Goal: Information Seeking & Learning: Learn about a topic

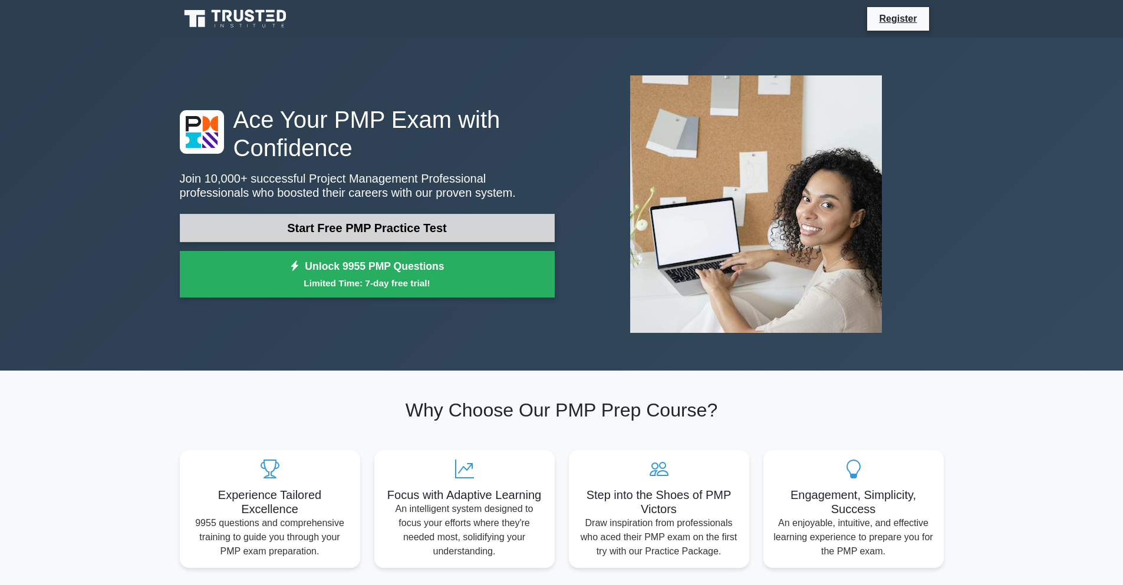
click at [393, 232] on link "Start Free PMP Practice Test" at bounding box center [367, 228] width 375 height 28
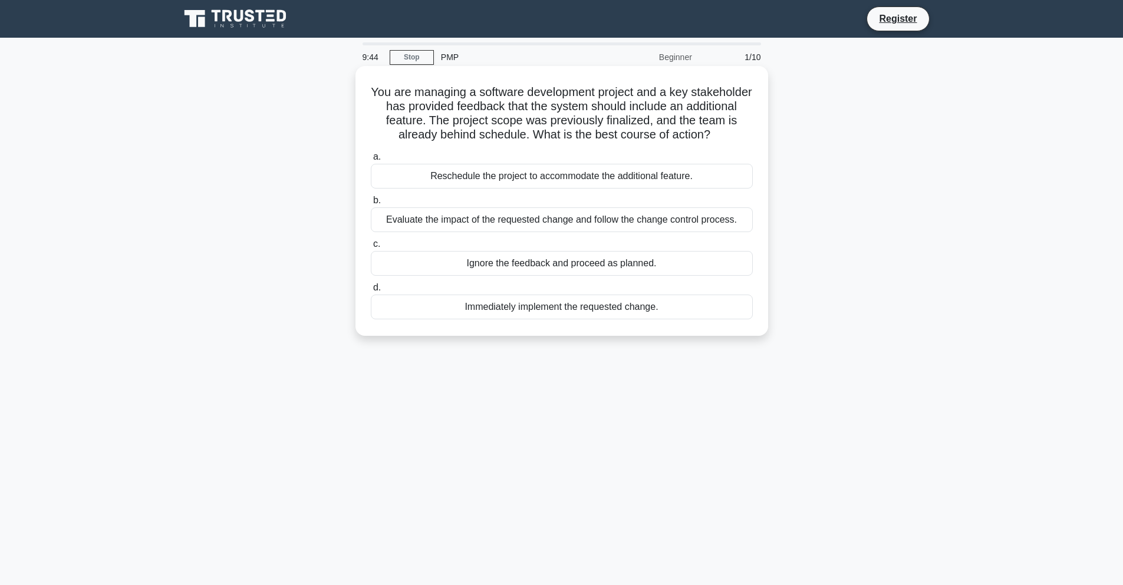
click at [582, 223] on div "Evaluate the impact of the requested change and follow the change control proce…" at bounding box center [562, 220] width 382 height 25
click at [371, 205] on input "b. Evaluate the impact of the requested change and follow the change control pr…" at bounding box center [371, 201] width 0 height 8
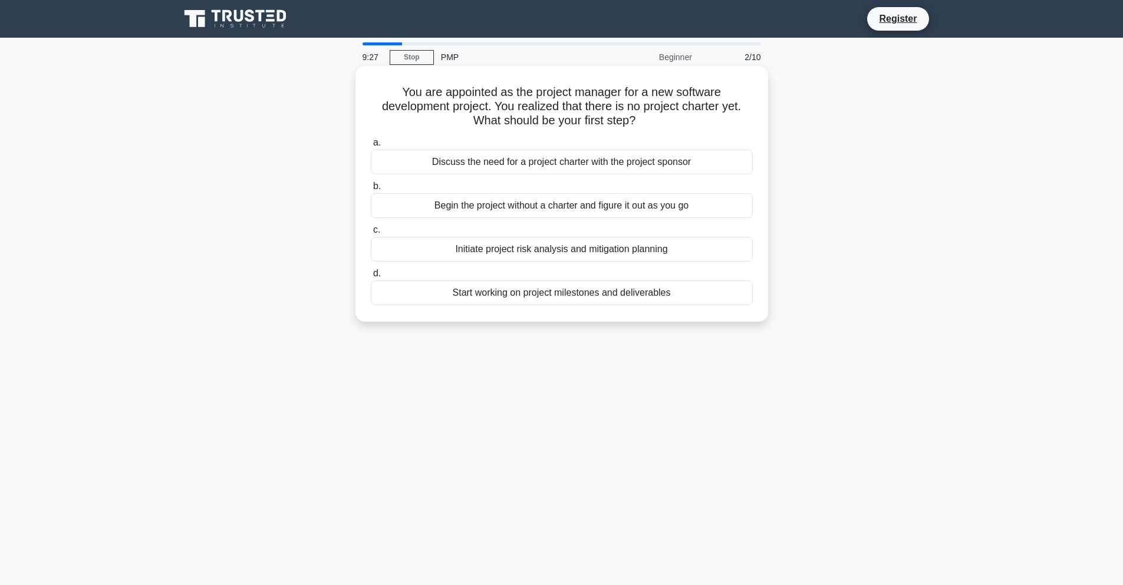
click at [594, 294] on div "Start working on project milestones and deliverables" at bounding box center [562, 293] width 382 height 25
click at [371, 278] on input "d. Start working on project milestones and deliverables" at bounding box center [371, 274] width 0 height 8
